Goal: Task Accomplishment & Management: Manage account settings

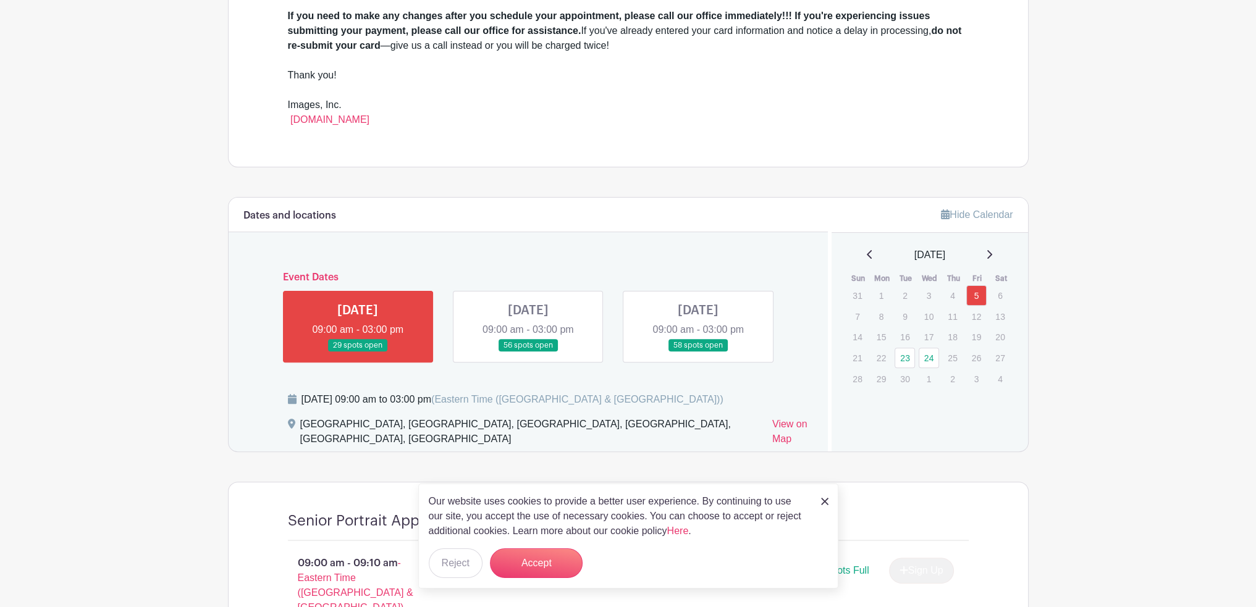
scroll to position [515, 0]
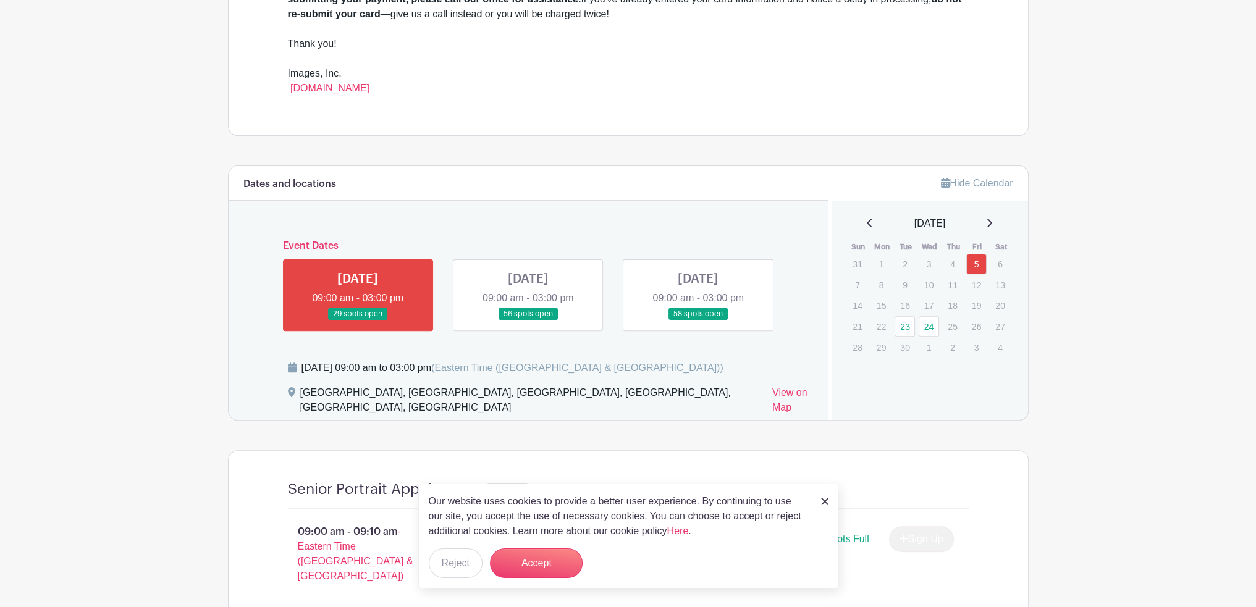
click at [821, 503] on img at bounding box center [824, 501] width 7 height 7
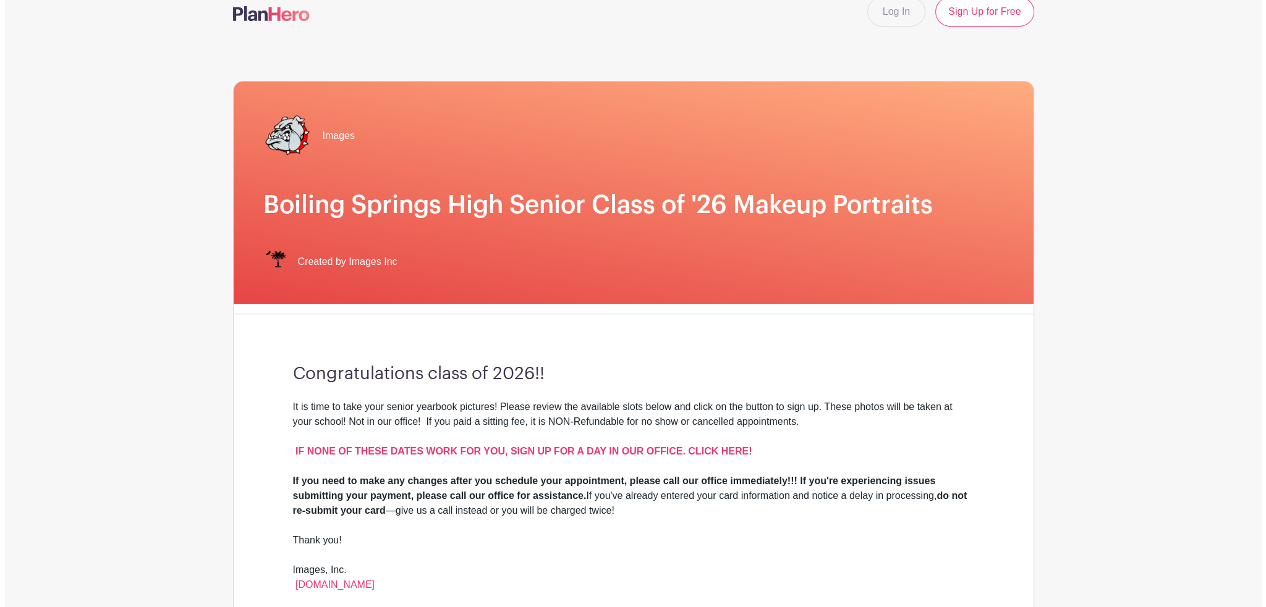
scroll to position [0, 0]
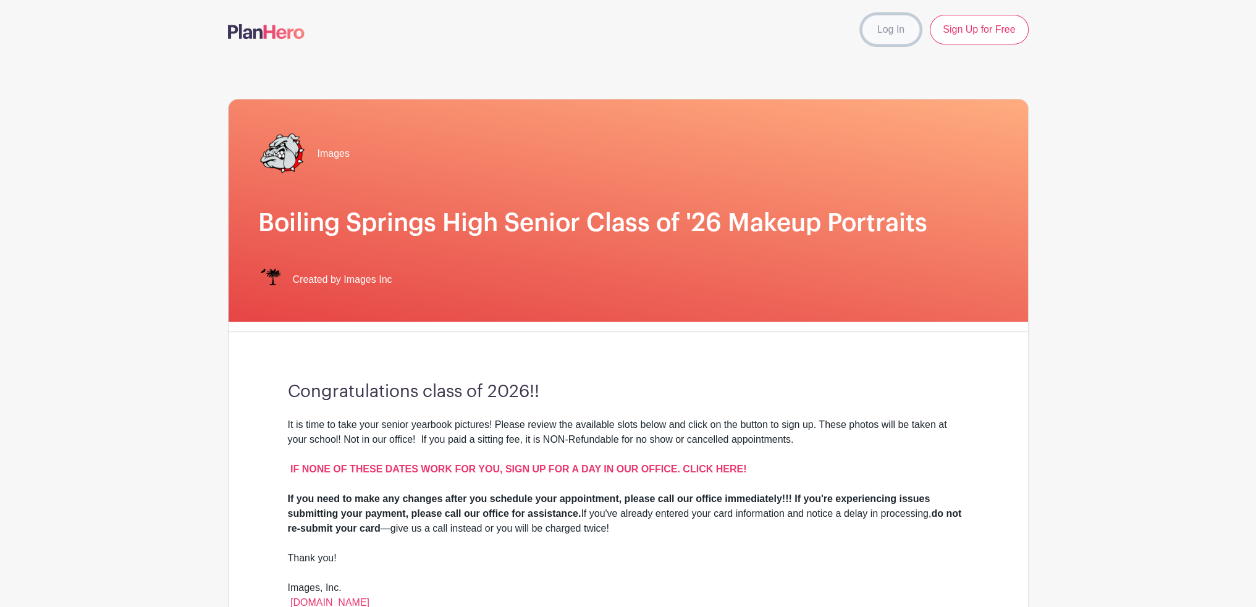
click at [895, 43] on link "Log In" at bounding box center [891, 30] width 58 height 30
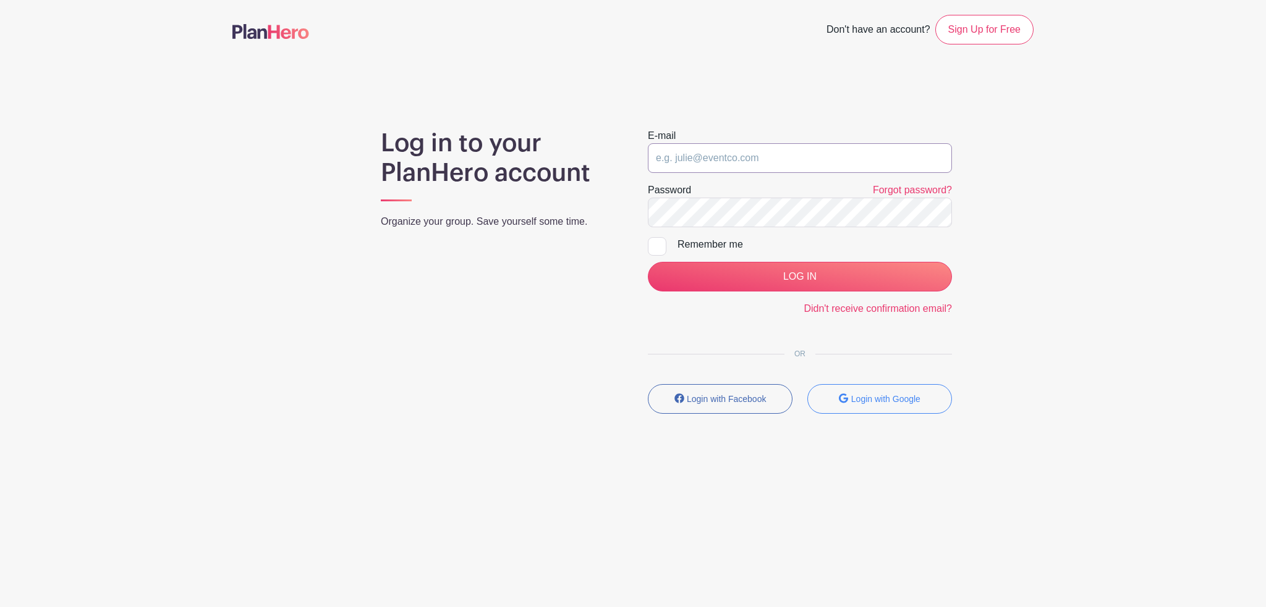
click at [744, 159] on input "email" at bounding box center [800, 158] width 304 height 30
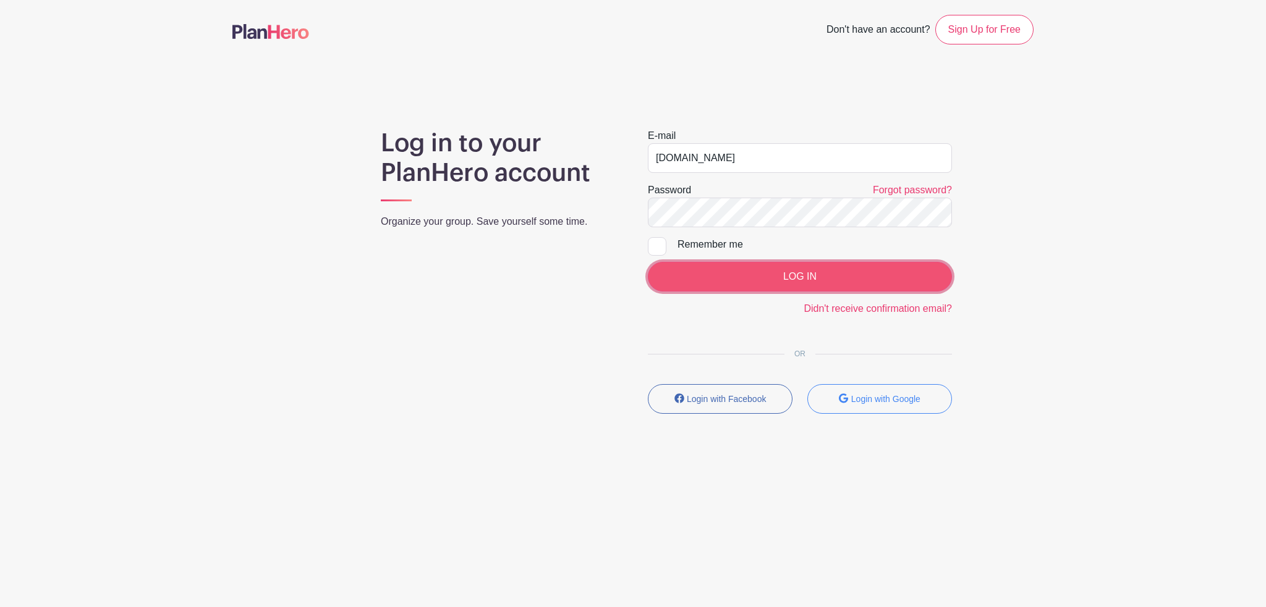
click at [732, 282] on input "LOG IN" at bounding box center [800, 277] width 304 height 30
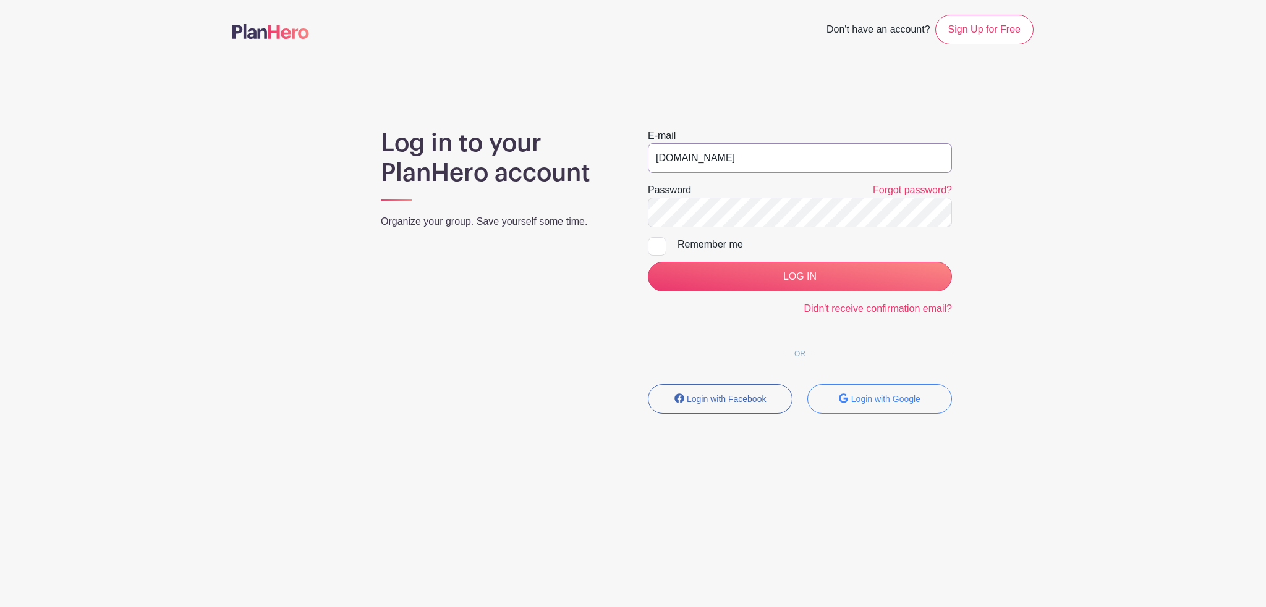
click at [734, 154] on input "meonufriychuk252gmail.com" at bounding box center [800, 158] width 304 height 30
type input "meonufriychuk25@gmail.com"
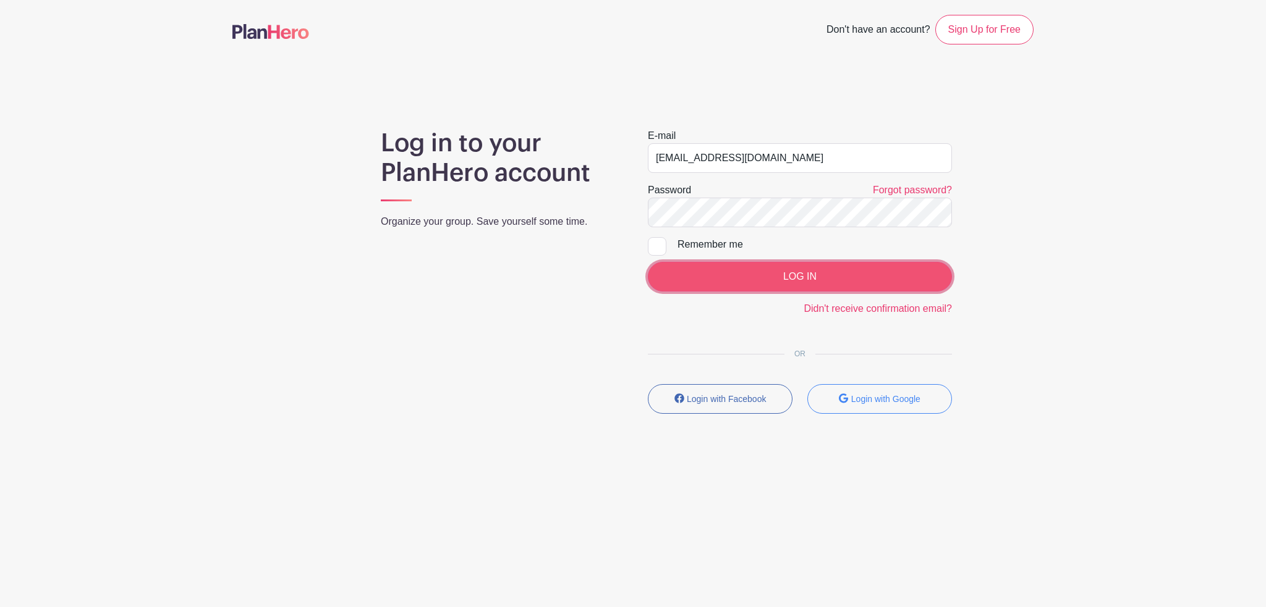
click at [801, 266] on input "LOG IN" at bounding box center [800, 277] width 304 height 30
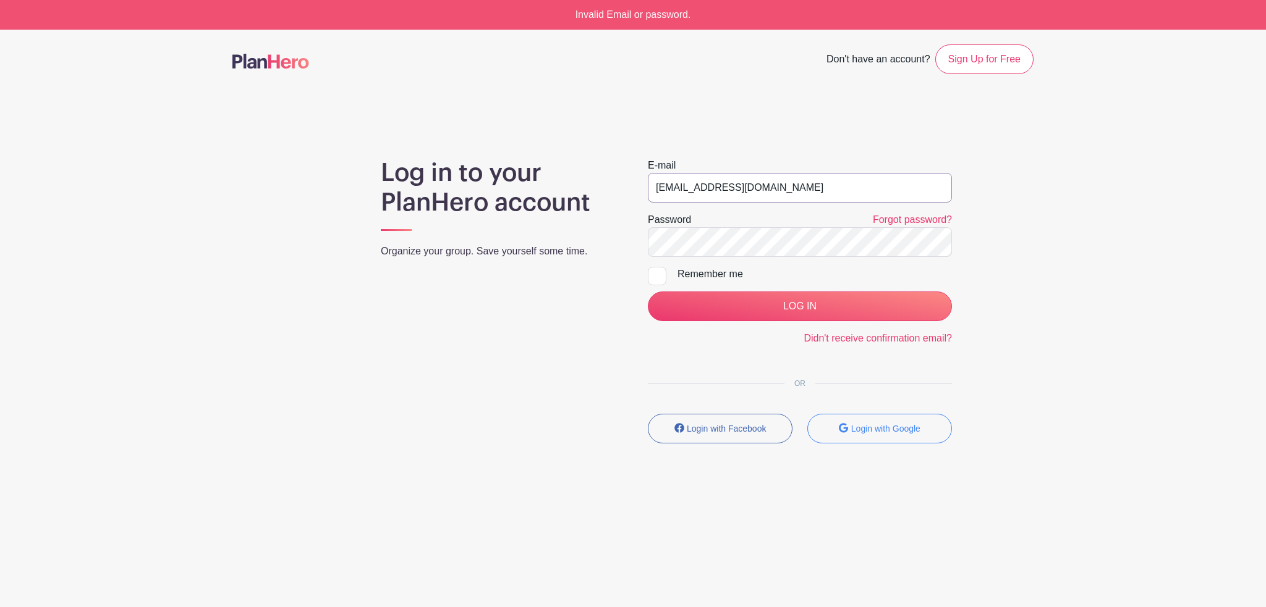
drag, startPoint x: 803, startPoint y: 186, endPoint x: 741, endPoint y: 188, distance: 62.4
click at [741, 188] on input "[EMAIL_ADDRESS][DOMAIN_NAME]" at bounding box center [800, 188] width 304 height 30
type input "meonufriychuk25@spart2.org"
click at [648, 292] on input "LOG IN" at bounding box center [800, 307] width 304 height 30
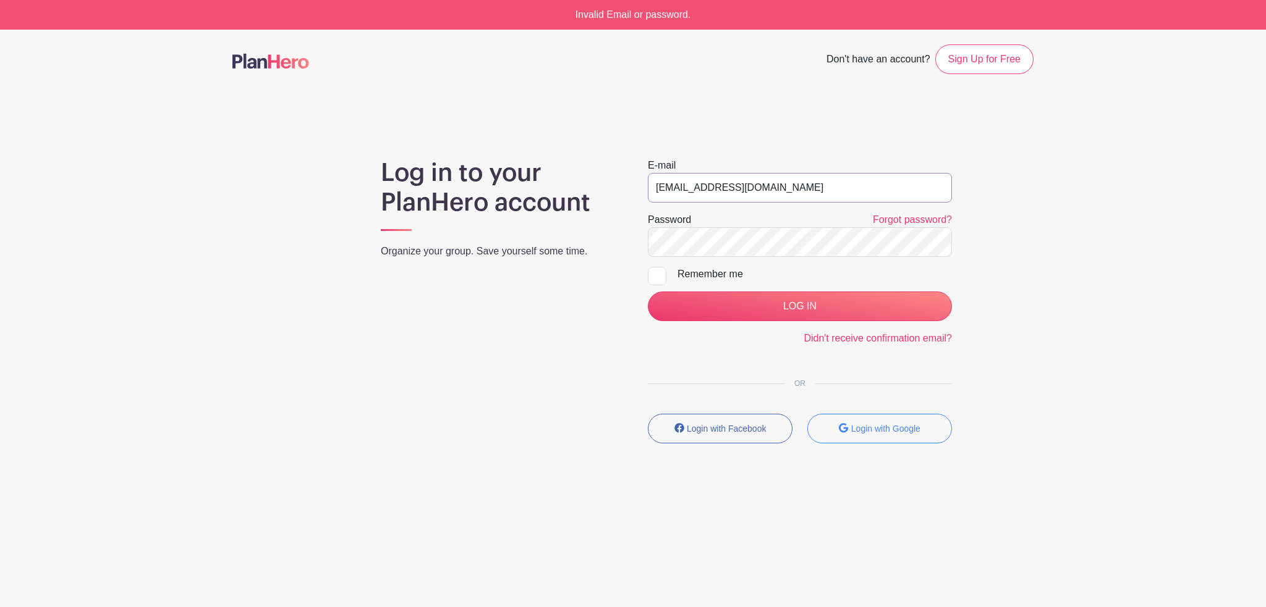
drag, startPoint x: 790, startPoint y: 196, endPoint x: 742, endPoint y: 191, distance: 48.5
click at [742, 191] on input "meonufriychuk25@spart2.org" at bounding box center [800, 188] width 304 height 30
type input "[EMAIL_ADDRESS][DOMAIN_NAME]"
click at [648, 292] on input "LOG IN" at bounding box center [800, 307] width 304 height 30
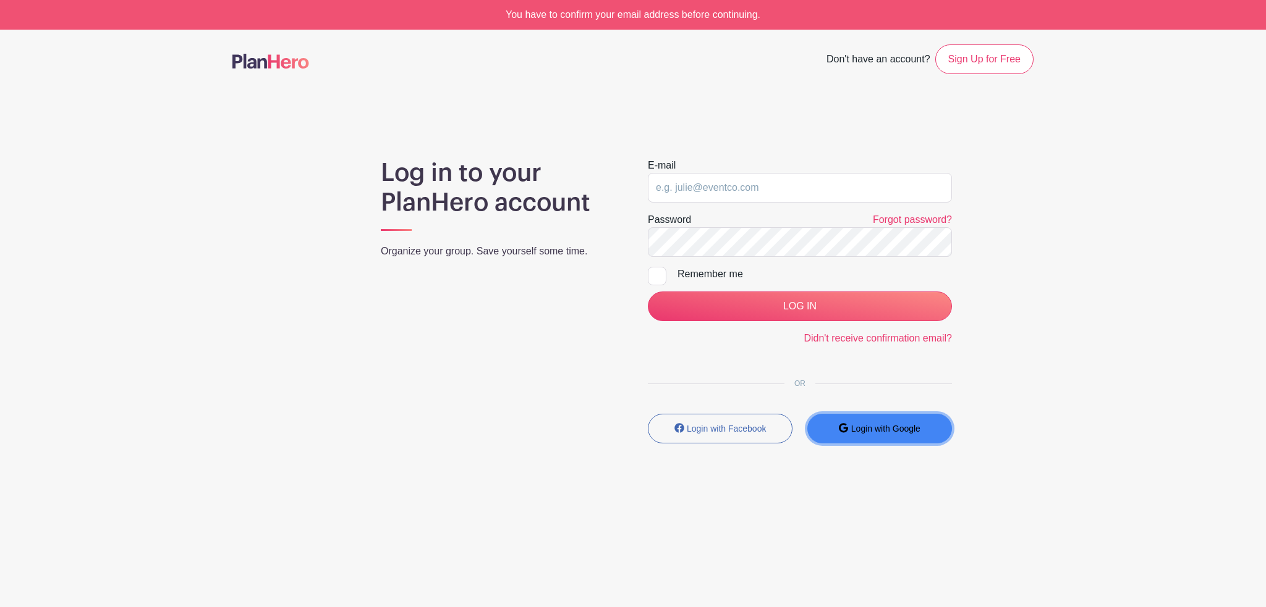
click at [849, 434] on button "Login with Google" at bounding box center [879, 429] width 145 height 30
